Goal: Navigation & Orientation: Find specific page/section

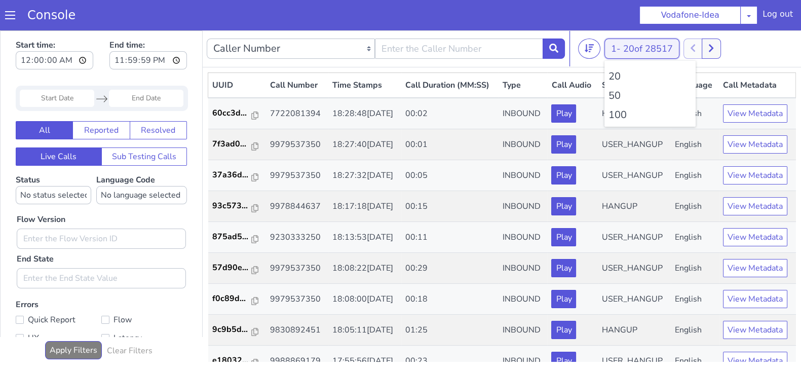
click at [628, 40] on button "1 - 20 of 28517" at bounding box center [642, 49] width 75 height 20
click at [620, 117] on li "100" at bounding box center [650, 114] width 83 height 15
click at [720, 50] on icon at bounding box center [717, 48] width 6 height 9
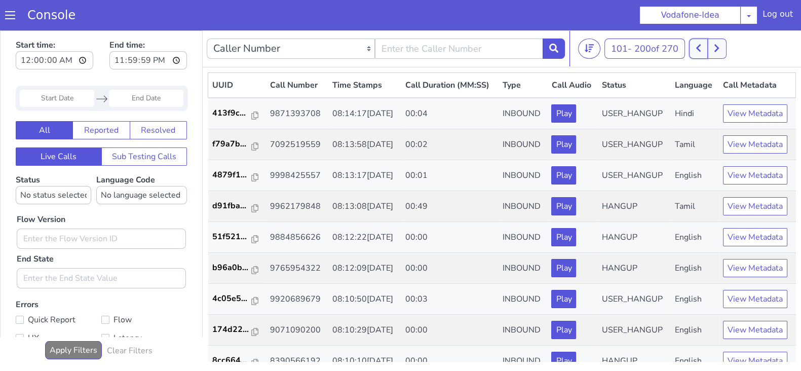
click at [701, 48] on icon at bounding box center [699, 48] width 6 height 9
click at [714, 50] on button at bounding box center [705, 49] width 19 height 20
click at [701, 49] on icon at bounding box center [698, 49] width 5 height 8
click at [712, 45] on button at bounding box center [705, 49] width 19 height 20
click at [688, 44] on div "101 - 200 of 271 20 50 100" at bounding box center [687, 49] width 219 height 20
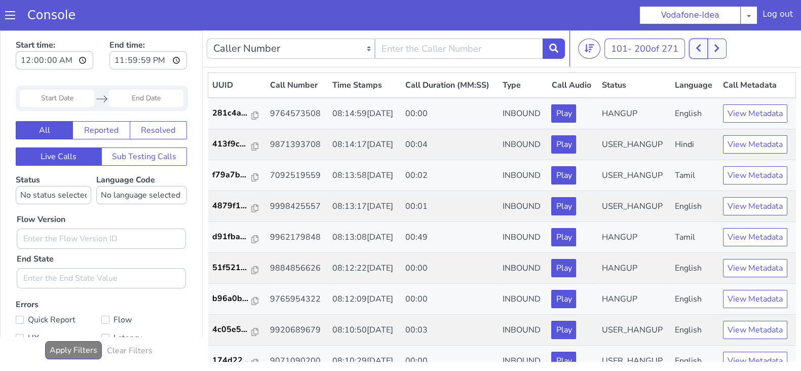
click at [700, 46] on icon at bounding box center [698, 49] width 5 height 8
click at [708, 47] on icon at bounding box center [706, 48] width 6 height 9
click at [701, 47] on icon at bounding box center [699, 48] width 6 height 9
click at [717, 48] on icon at bounding box center [717, 48] width 6 height 9
click at [714, 48] on button at bounding box center [716, 49] width 19 height 20
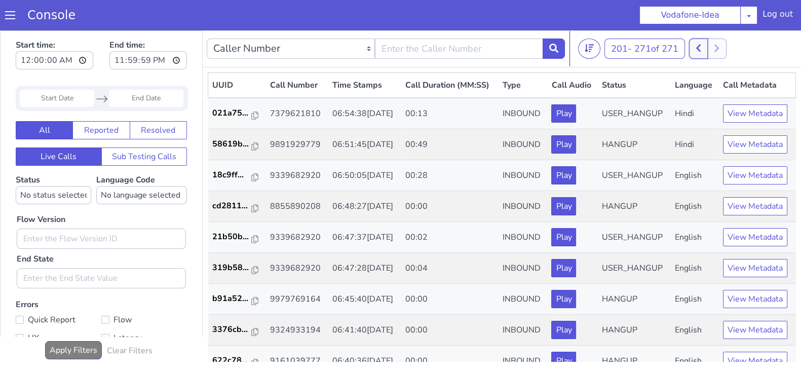
click at [701, 52] on icon at bounding box center [699, 48] width 6 height 9
click at [717, 51] on icon at bounding box center [716, 49] width 5 height 8
click at [697, 51] on button at bounding box center [698, 49] width 19 height 20
click at [713, 51] on button at bounding box center [716, 49] width 19 height 20
click at [701, 49] on icon at bounding box center [698, 49] width 5 height 8
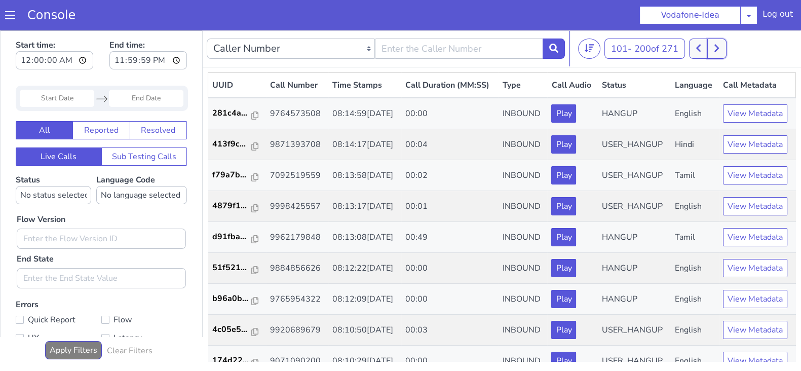
click at [719, 49] on icon at bounding box center [716, 49] width 5 height 8
click at [698, 49] on icon at bounding box center [699, 48] width 6 height 9
click at [714, 53] on button at bounding box center [705, 49] width 19 height 20
click at [692, 49] on button at bounding box center [698, 49] width 19 height 20
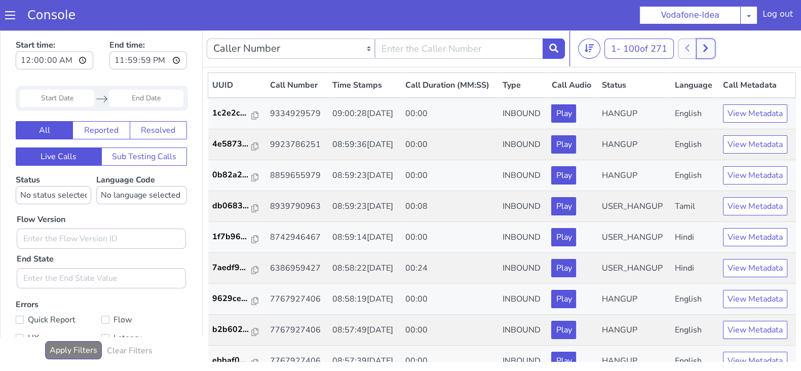
click at [708, 49] on icon at bounding box center [706, 48] width 6 height 9
click at [692, 49] on button at bounding box center [698, 49] width 19 height 20
click at [711, 49] on button at bounding box center [705, 49] width 19 height 20
click at [694, 47] on button at bounding box center [698, 49] width 19 height 20
click at [707, 44] on icon at bounding box center [706, 48] width 6 height 9
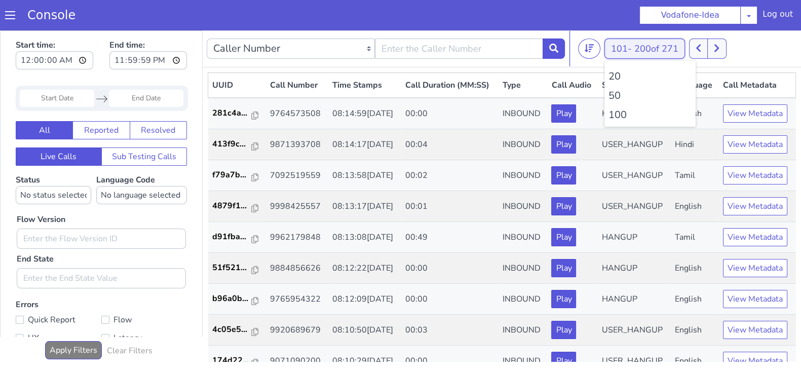
click at [685, 44] on button "101 - 200 of 271" at bounding box center [645, 49] width 81 height 20
click at [699, 45] on icon at bounding box center [699, 48] width 6 height 9
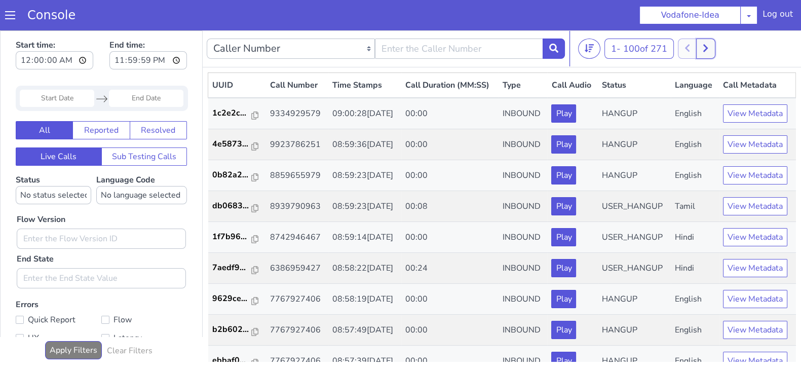
click at [708, 44] on icon at bounding box center [706, 48] width 6 height 9
click at [696, 42] on button at bounding box center [698, 49] width 19 height 20
click at [708, 46] on icon at bounding box center [706, 48] width 6 height 9
click at [696, 49] on button at bounding box center [698, 49] width 19 height 20
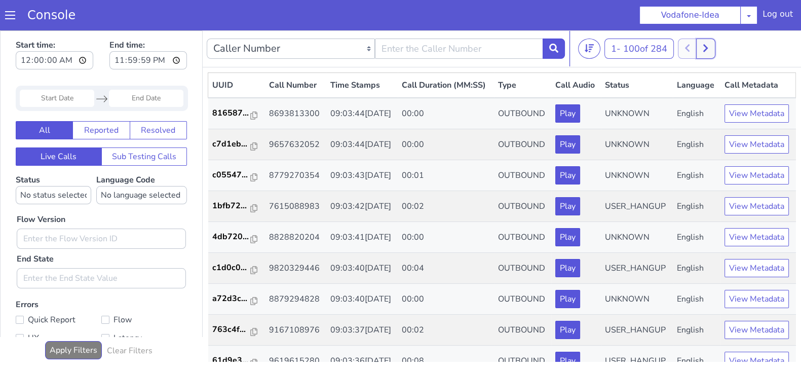
drag, startPoint x: 708, startPoint y: 51, endPoint x: 701, endPoint y: 50, distance: 7.3
click at [708, 50] on icon at bounding box center [706, 48] width 6 height 9
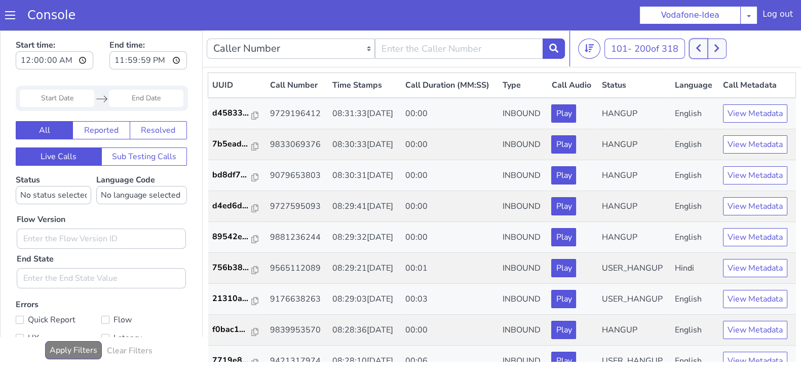
click at [699, 50] on icon at bounding box center [699, 48] width 6 height 9
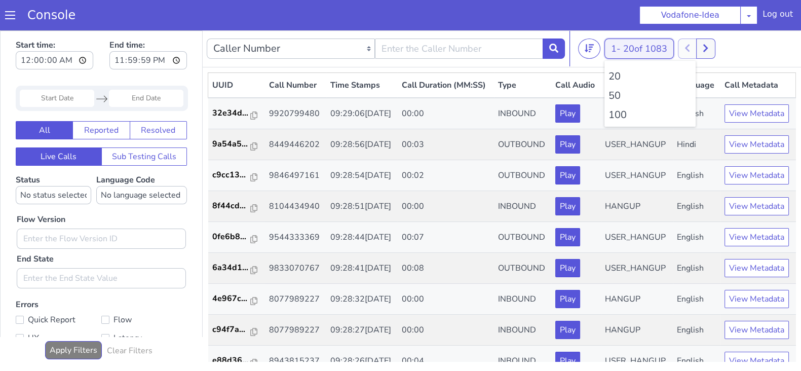
click at [617, 46] on button "1 - 20 of 1083" at bounding box center [639, 49] width 69 height 20
click at [617, 115] on li "100" at bounding box center [650, 114] width 83 height 15
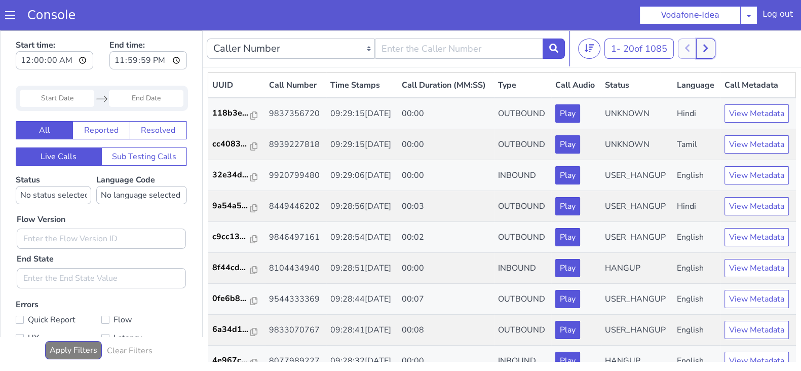
click at [711, 46] on button at bounding box center [705, 49] width 19 height 20
click at [622, 44] on button "1 - 20 of 1085" at bounding box center [639, 49] width 69 height 20
click at [617, 114] on li "100" at bounding box center [650, 114] width 83 height 15
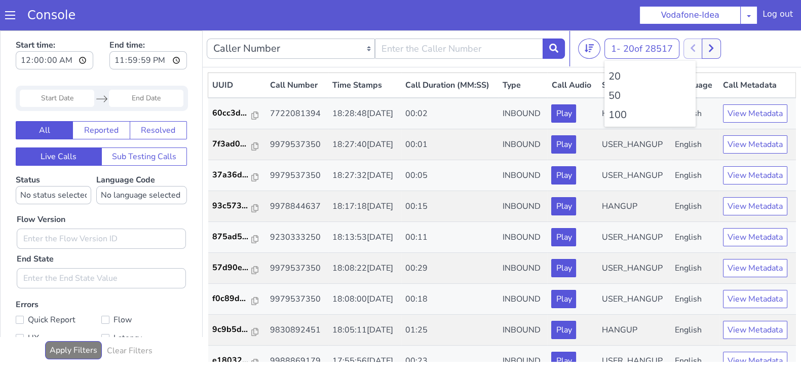
click at [617, 114] on li "100" at bounding box center [650, 114] width 83 height 15
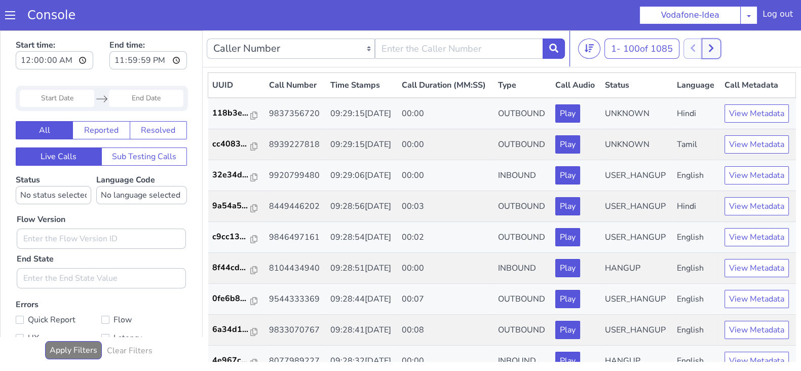
click at [720, 42] on button at bounding box center [711, 49] width 19 height 20
